Goal: Information Seeking & Learning: Find contact information

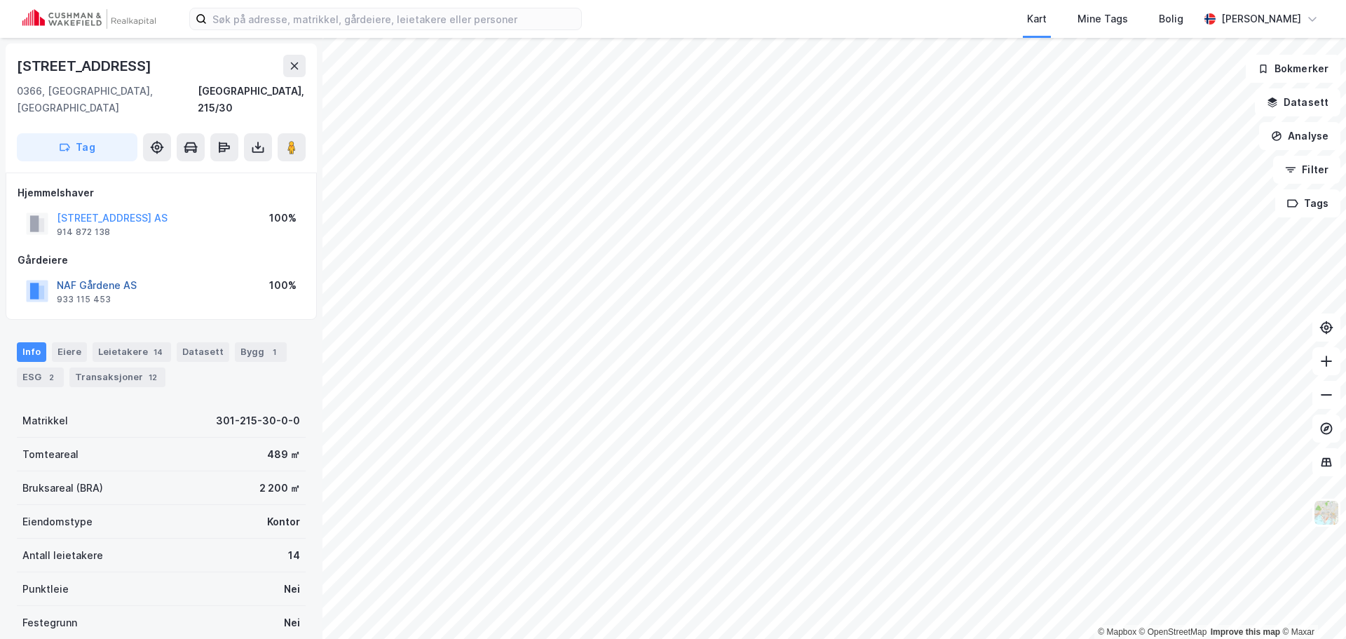
click at [0, 0] on button "NAF Gårdene AS" at bounding box center [0, 0] width 0 height 0
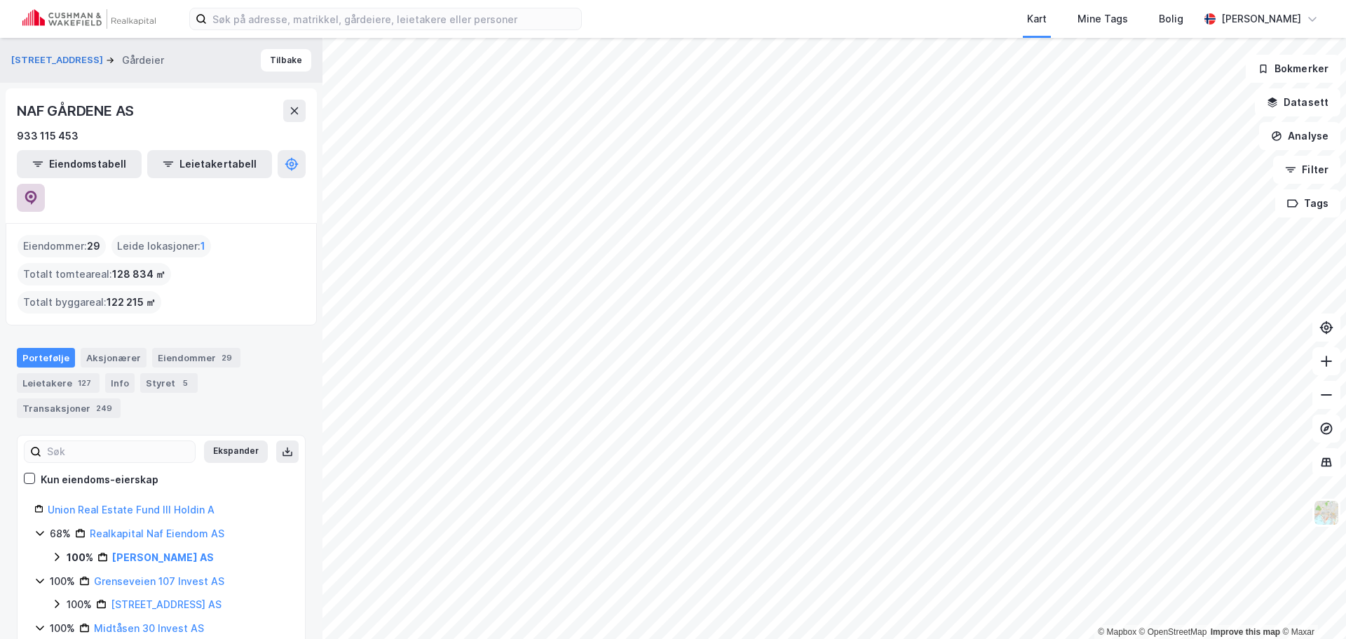
click at [45, 184] on button at bounding box center [31, 198] width 28 height 28
